Goal: Task Accomplishment & Management: Use online tool/utility

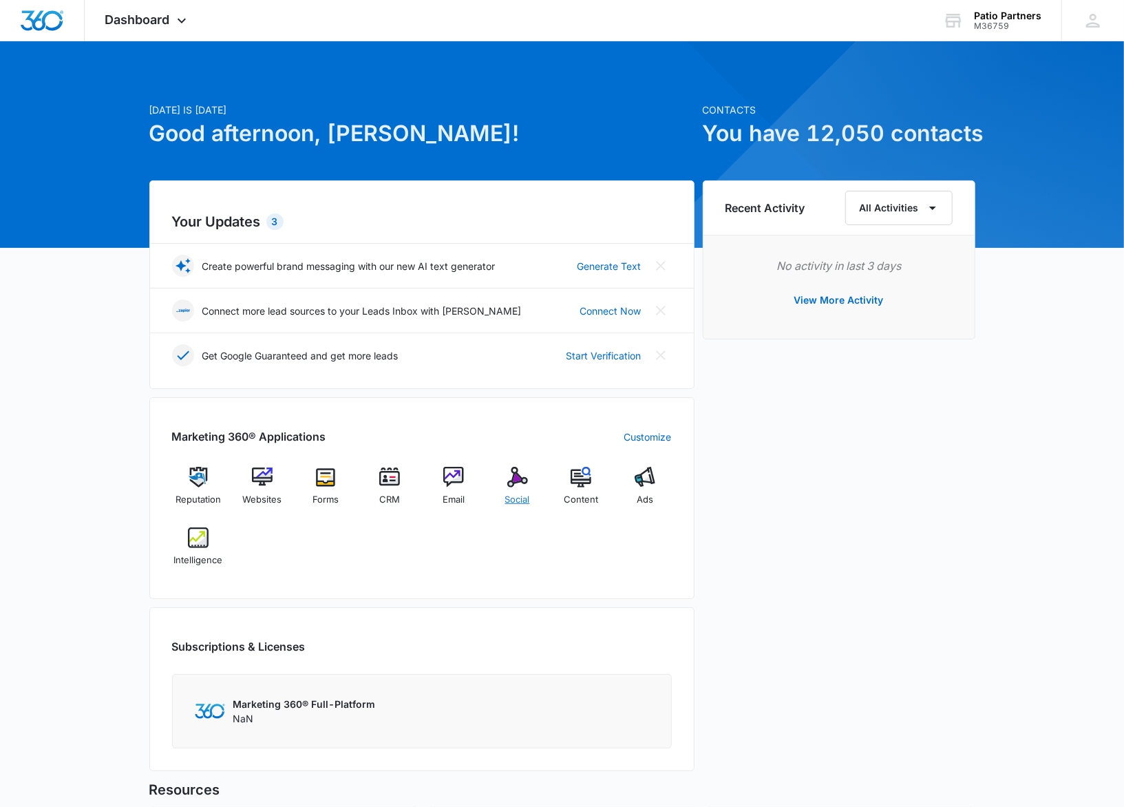
click at [513, 482] on img at bounding box center [517, 477] width 21 height 21
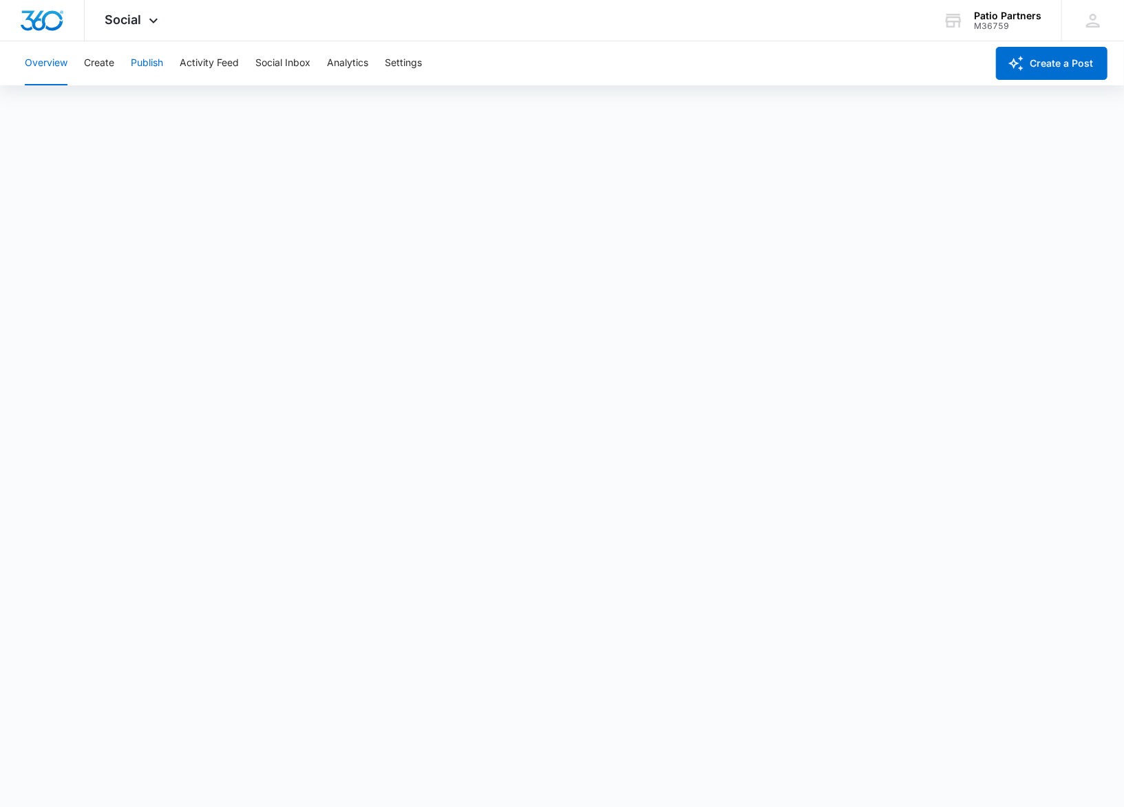
click at [152, 58] on button "Publish" at bounding box center [147, 63] width 32 height 44
click at [112, 105] on button "Schedules" at bounding box center [105, 105] width 47 height 39
click at [38, 103] on button "Calendar" at bounding box center [45, 105] width 41 height 39
